Goal: Information Seeking & Learning: Find specific fact

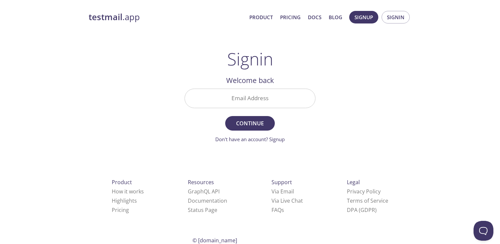
click at [433, 37] on div "testmail .app Product Pricing Docs Blog Signup Signin Signin Welcome back Email…" at bounding box center [250, 145] width 500 height 276
click at [373, 18] on button "Signup" at bounding box center [363, 17] width 29 height 13
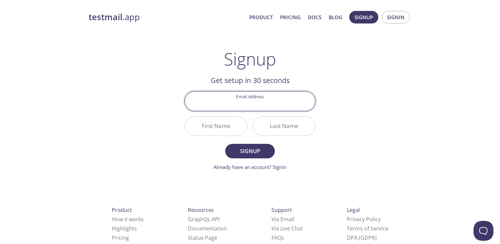
click at [265, 104] on input "Email Address" at bounding box center [250, 101] width 130 height 19
type input "clelia.duminuco@ethias.be"
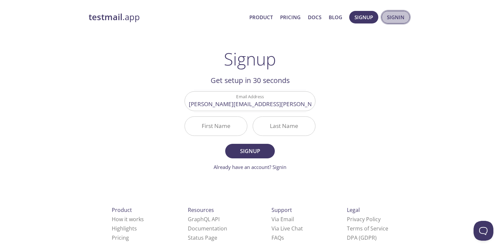
click at [401, 18] on span "Signin" at bounding box center [396, 17] width 18 height 9
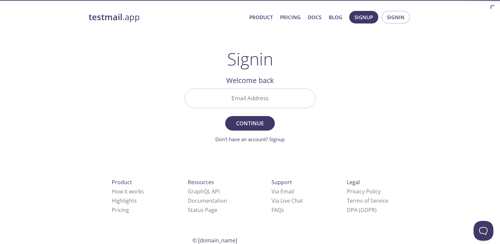
click at [253, 95] on input "Email Address" at bounding box center [250, 98] width 130 height 19
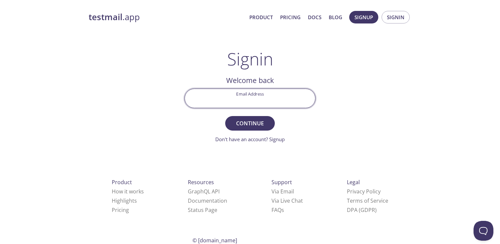
type input "[EMAIL_ADDRESS][DOMAIN_NAME]"
click at [261, 102] on input "Signin Security Code" at bounding box center [250, 98] width 130 height 19
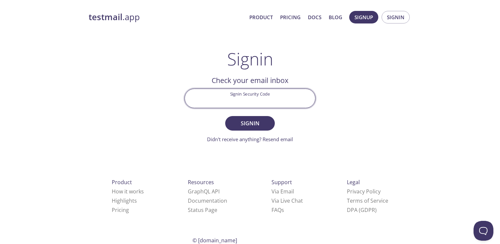
click at [274, 98] on input "Signin Security Code" at bounding box center [250, 98] width 130 height 19
type input "3AB6TN7"
click at [390, 95] on div "testmail .app Product Pricing Docs Blog Signup Signin Signin Welcome back Email…" at bounding box center [250, 145] width 338 height 276
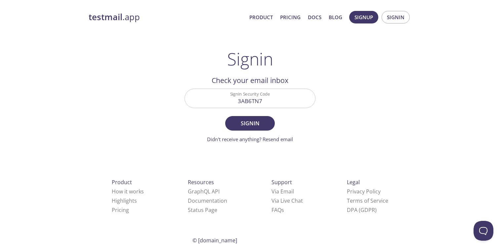
click at [265, 122] on span "Signin" at bounding box center [249, 123] width 35 height 9
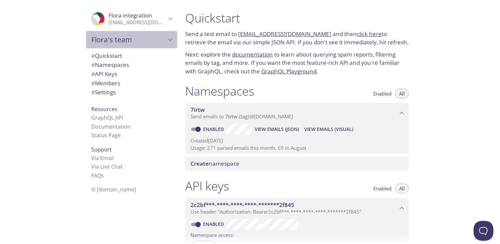
click at [169, 40] on icon "Flora's team" at bounding box center [170, 39] width 9 height 9
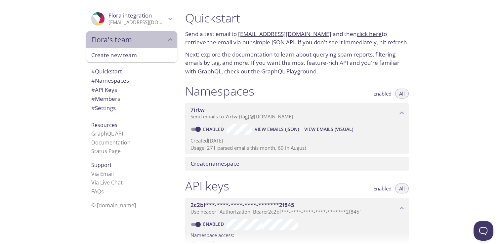
click at [168, 40] on icon "Flora's team" at bounding box center [170, 39] width 4 height 3
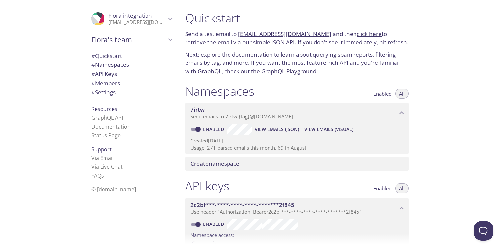
click at [173, 20] on icon "Flora integration" at bounding box center [170, 19] width 9 height 9
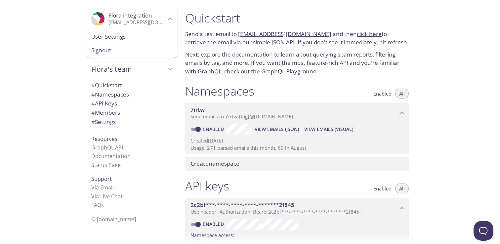
click at [119, 36] on span "User Settings" at bounding box center [131, 36] width 81 height 9
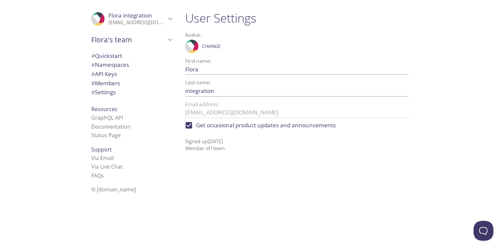
click at [105, 91] on span "# Settings" at bounding box center [103, 92] width 24 height 8
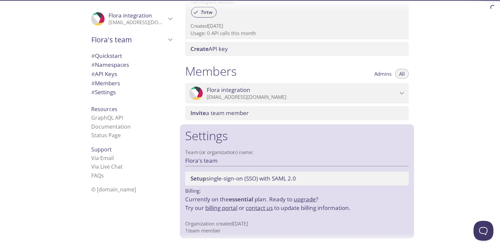
scroll to position [235, 0]
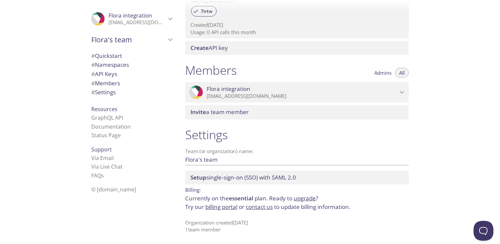
click at [110, 175] on li "FAQ s" at bounding box center [131, 175] width 81 height 9
click at [98, 176] on link "FAQ s" at bounding box center [97, 175] width 13 height 7
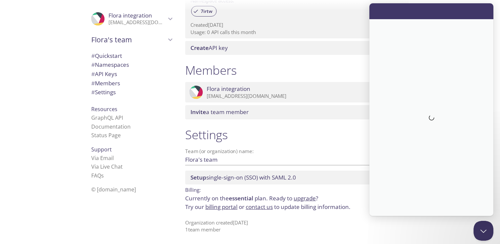
scroll to position [0, 0]
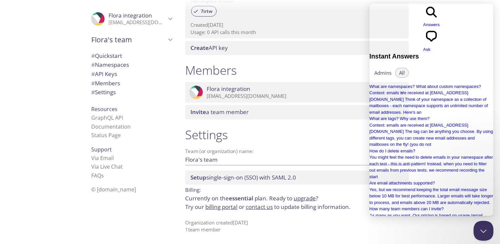
type input "w"
type input "billing"
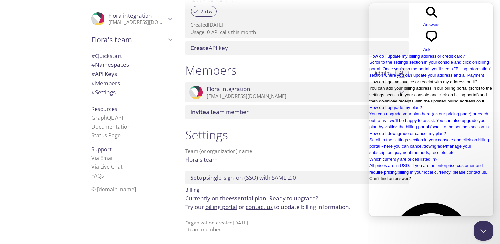
scroll to position [2, 0]
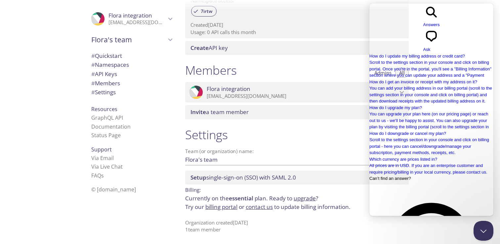
type input "invoice"
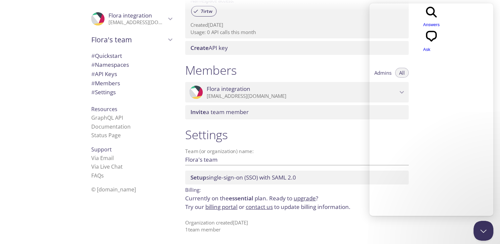
scroll to position [0, 0]
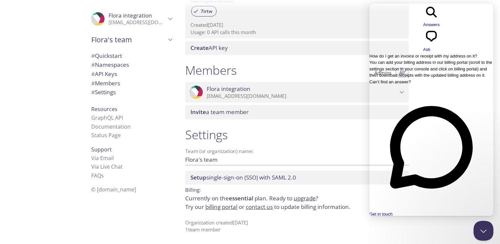
click at [436, 60] on span "You can add your billing address in our billing portal (scroll to the settings …" at bounding box center [430, 69] width 123 height 18
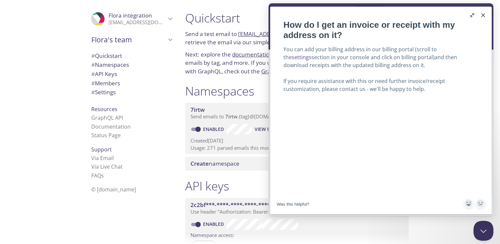
click at [483, 15] on button "Close" at bounding box center [483, 15] width 11 height 11
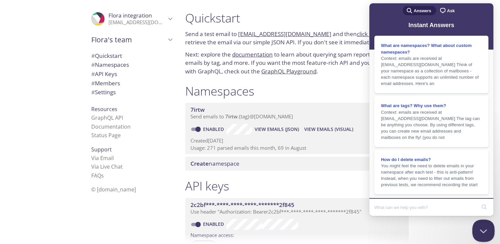
click at [483, 233] on button "Close Beacon popover" at bounding box center [482, 229] width 20 height 20
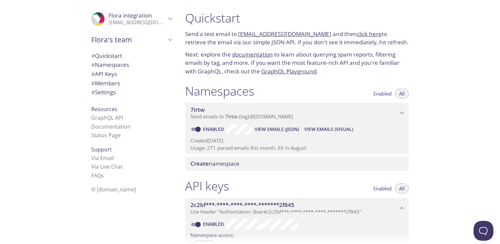
click at [401, 112] on icon "7irtw namespace" at bounding box center [402, 113] width 4 height 3
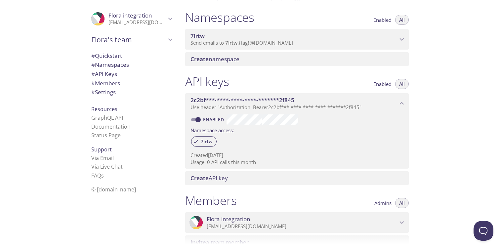
scroll to position [79, 0]
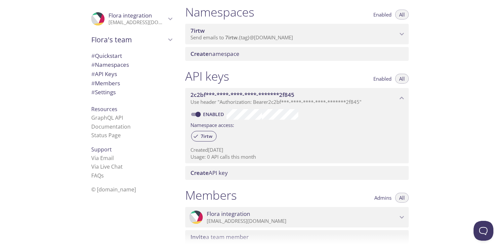
click at [401, 100] on icon "2c2bf***-****-****-****-*******2f845 API key" at bounding box center [401, 98] width 9 height 9
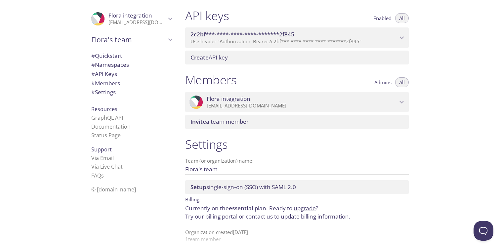
scroll to position [149, 0]
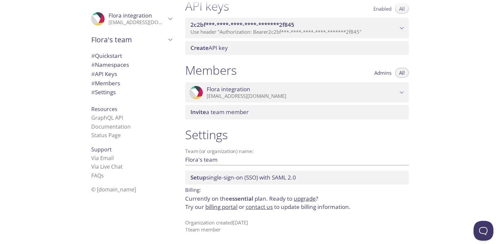
click at [402, 89] on icon "Flora integration" at bounding box center [401, 92] width 9 height 9
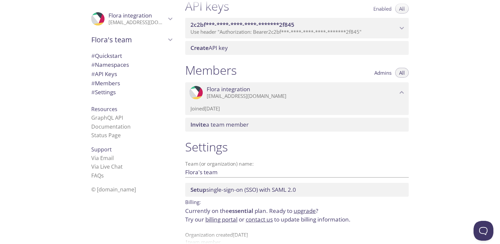
click at [402, 93] on icon "Flora integration" at bounding box center [401, 92] width 9 height 9
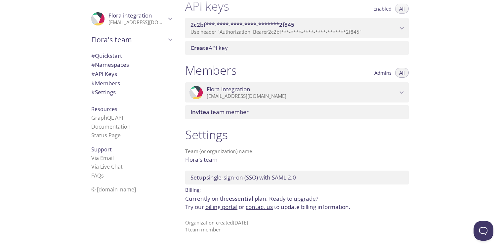
click at [217, 209] on link "billing portal" at bounding box center [221, 207] width 32 height 8
